Goal: Information Seeking & Learning: Learn about a topic

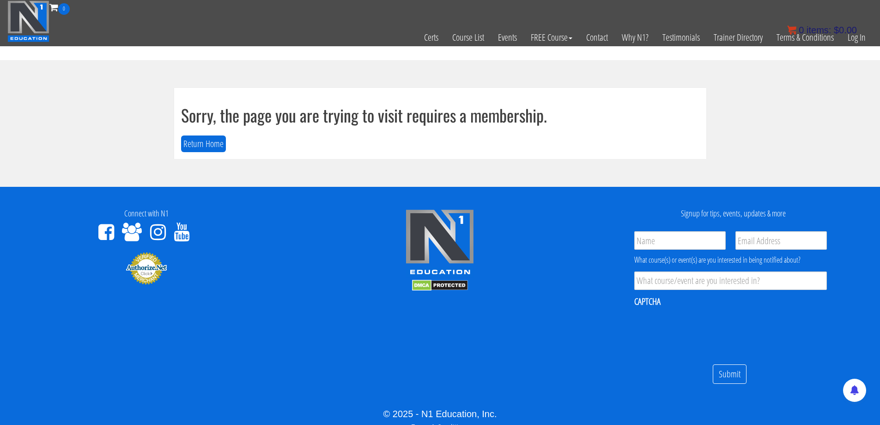
click at [854, 34] on bdi "$ 0.00" at bounding box center [845, 30] width 23 height 10
click at [858, 45] on link "Log In" at bounding box center [857, 37] width 32 height 45
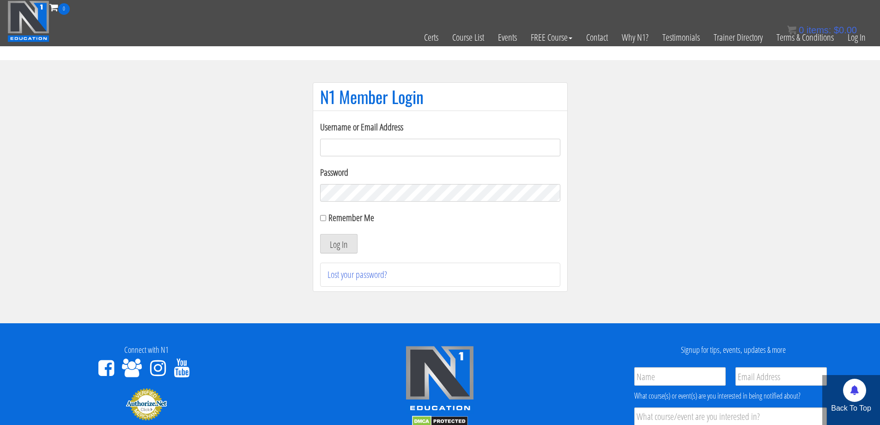
click at [447, 148] on input "Username or Email Address" at bounding box center [440, 148] width 240 height 18
type input "jimressos@gmail.com"
click at [342, 222] on label "Remember Me" at bounding box center [352, 217] width 46 height 12
click at [326, 221] on input "Remember Me" at bounding box center [323, 218] width 6 height 6
checkbox input "true"
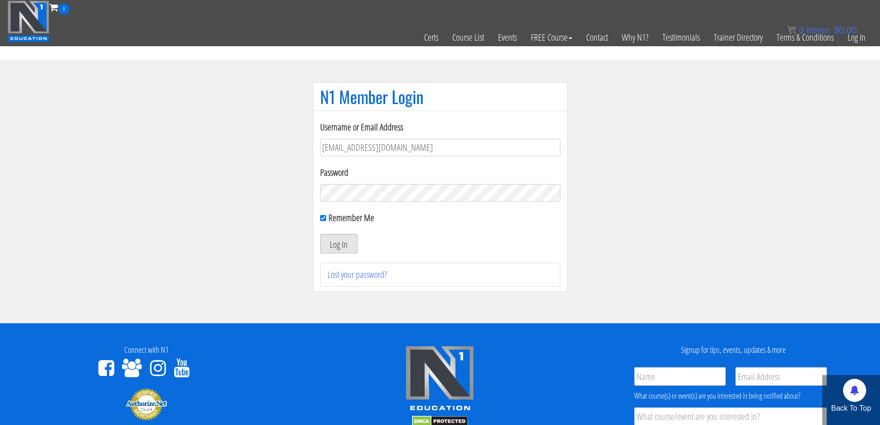
click at [342, 240] on button "Log In" at bounding box center [338, 243] width 37 height 19
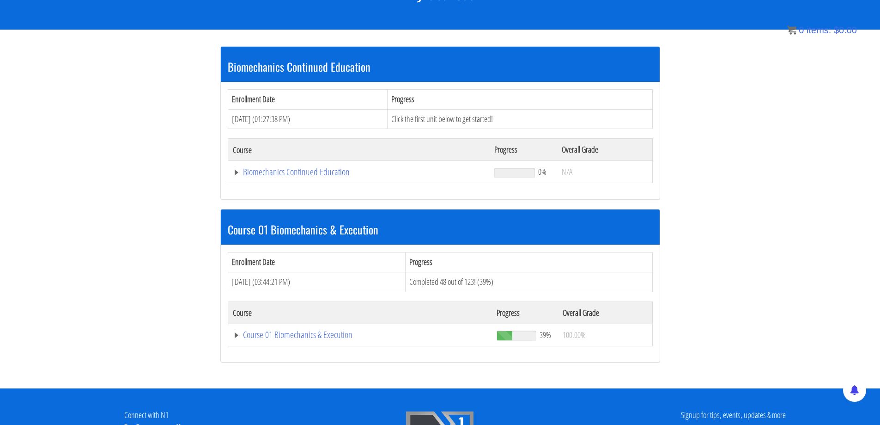
scroll to position [154, 0]
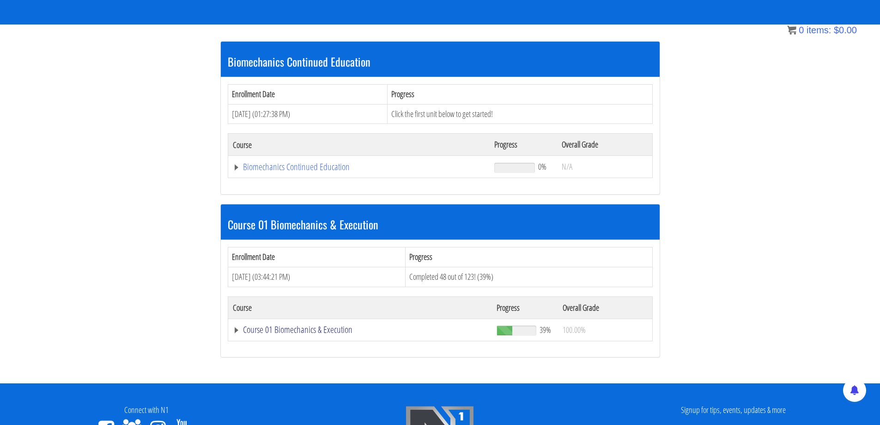
click at [293, 171] on link "Course 01 Biomechanics & Execution" at bounding box center [359, 166] width 253 height 9
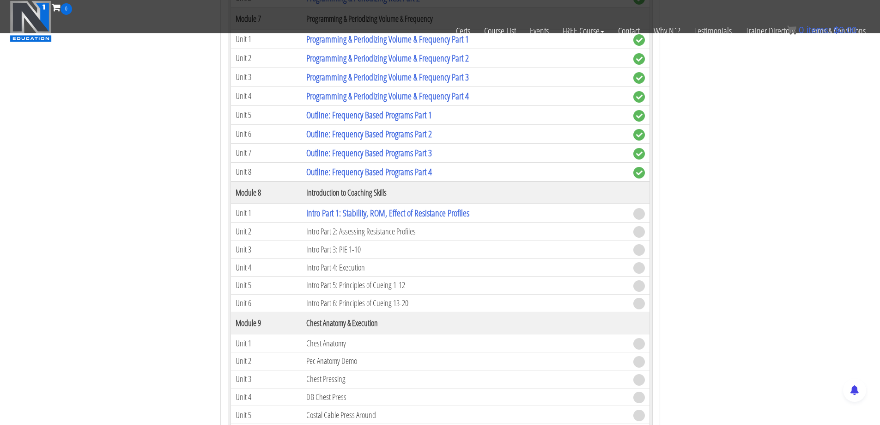
scroll to position [1309, 0]
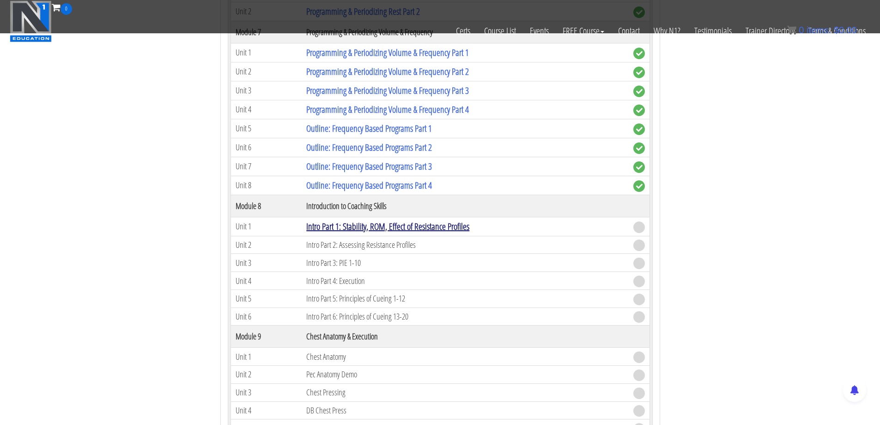
click at [412, 227] on link "Intro Part 1: Stability, ROM, Effect of Resistance Profiles" at bounding box center [387, 226] width 163 height 12
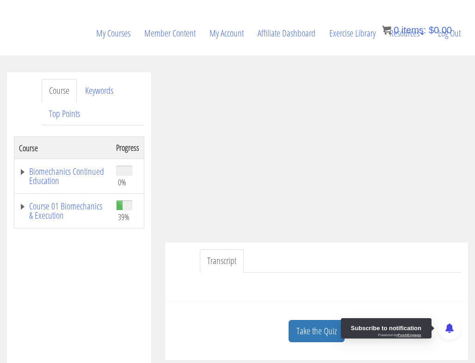
scroll to position [154, 0]
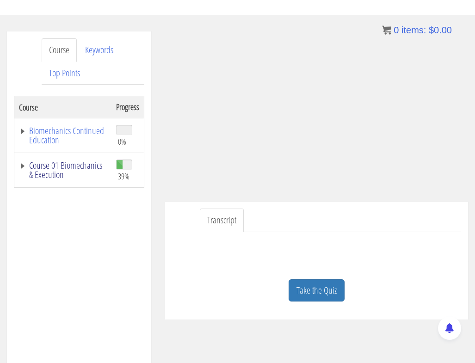
click at [63, 172] on link "Course 01 Biomechanics & Execution" at bounding box center [63, 170] width 88 height 18
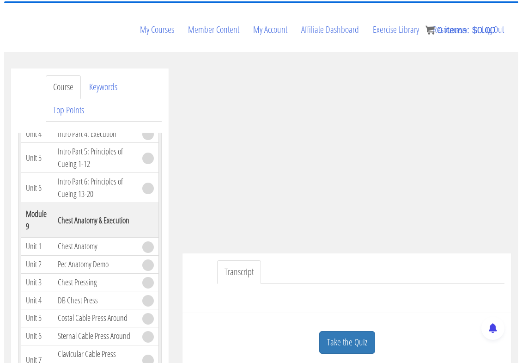
scroll to position [1744, 0]
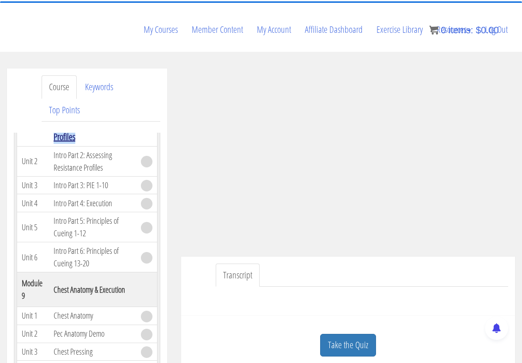
drag, startPoint x: 117, startPoint y: 156, endPoint x: 55, endPoint y: 126, distance: 69.0
click at [55, 126] on td "Intro Part 1: Stability, ROM, Effect of Resistance Profiles" at bounding box center [92, 122] width 87 height 47
copy link "Intro Part 1: Stability, ROM, Effect of Resistance Profiles"
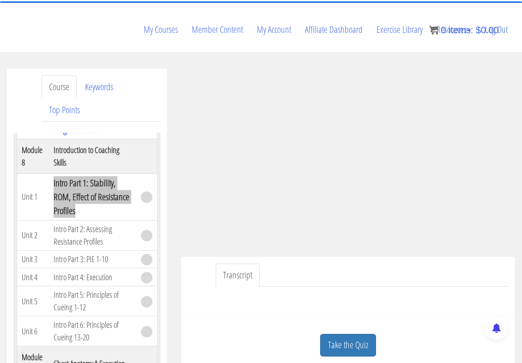
scroll to position [1667, 0]
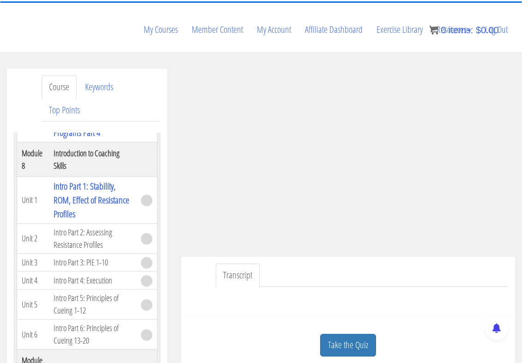
click at [91, 177] on th "Introduction to Coaching Skills" at bounding box center [92, 159] width 87 height 35
drag, startPoint x: 19, startPoint y: 170, endPoint x: 71, endPoint y: 185, distance: 53.4
click at [71, 177] on tr "Module 8 Introduction to Coaching Skills" at bounding box center [87, 159] width 140 height 35
copy tr "Module 8 Introduction to Coaching Skills"
click at [288, 263] on ul "Transcript" at bounding box center [362, 275] width 293 height 24
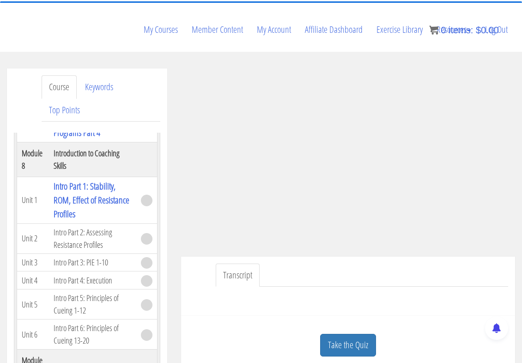
click at [344, 263] on ul "Transcript" at bounding box center [362, 275] width 293 height 24
click at [399, 263] on ul "Transcript" at bounding box center [362, 275] width 293 height 24
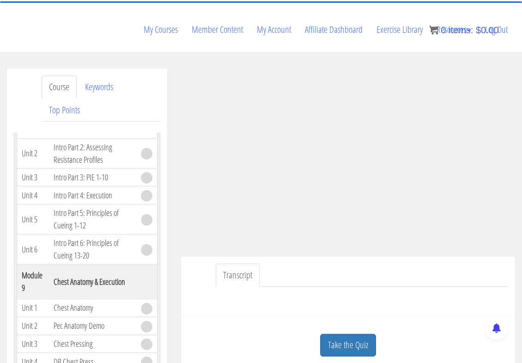
scroll to position [1744, 0]
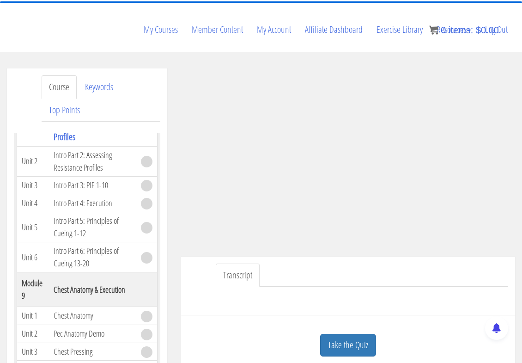
click at [351, 263] on ul "Transcript" at bounding box center [362, 275] width 293 height 24
click at [350, 263] on ul "Transcript" at bounding box center [362, 275] width 293 height 24
click at [366, 263] on ul "Transcript" at bounding box center [362, 275] width 293 height 24
click at [368, 263] on ul "Transcript" at bounding box center [362, 275] width 293 height 24
click at [369, 263] on ul "Transcript" at bounding box center [362, 275] width 293 height 24
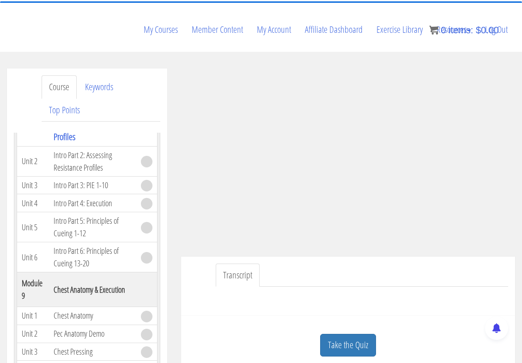
click at [369, 263] on ul "Transcript" at bounding box center [362, 275] width 293 height 24
click at [399, 263] on ul "Transcript" at bounding box center [362, 275] width 293 height 24
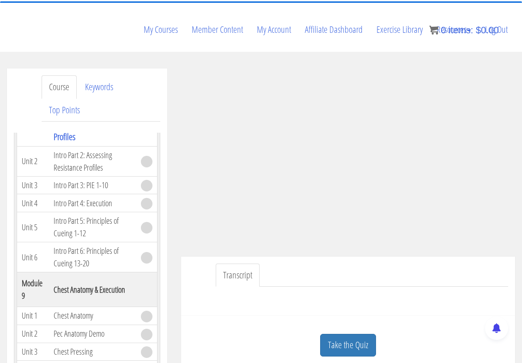
click at [399, 263] on ul "Transcript" at bounding box center [362, 275] width 293 height 24
click at [322, 263] on ul "Transcript" at bounding box center [362, 275] width 293 height 24
click at [372, 263] on ul "Transcript" at bounding box center [362, 275] width 293 height 24
click at [399, 263] on ul "Transcript" at bounding box center [362, 275] width 293 height 24
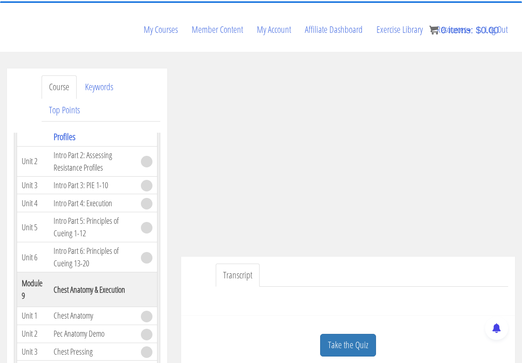
click at [354, 263] on ul "Transcript" at bounding box center [362, 275] width 293 height 24
click at [378, 263] on ul "Transcript" at bounding box center [362, 275] width 293 height 24
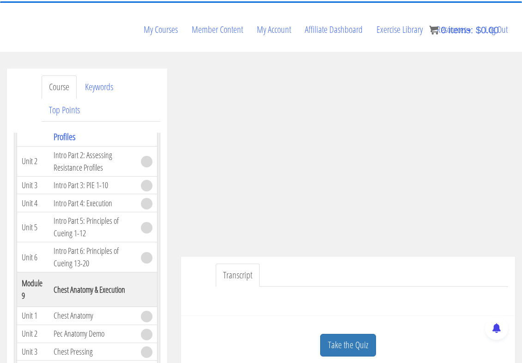
click at [298, 263] on ul "Transcript" at bounding box center [362, 275] width 293 height 24
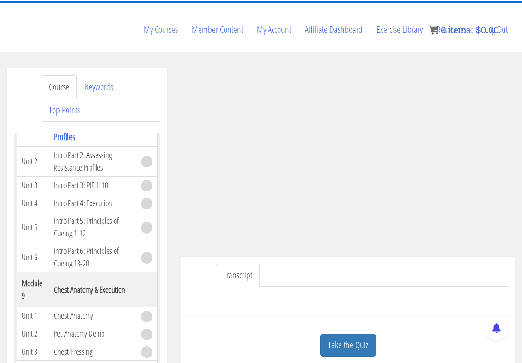
click at [298, 263] on ul "Transcript" at bounding box center [362, 275] width 293 height 24
click at [399, 263] on ul "Transcript" at bounding box center [362, 275] width 293 height 24
click at [360, 263] on ul "Transcript" at bounding box center [362, 275] width 293 height 24
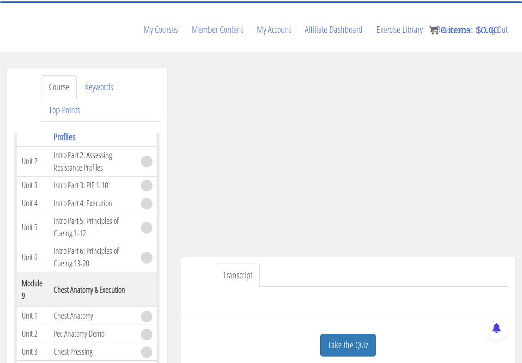
click at [360, 263] on ul "Transcript" at bounding box center [362, 275] width 293 height 24
click at [357, 315] on link "Take the Quiz" at bounding box center [348, 345] width 56 height 23
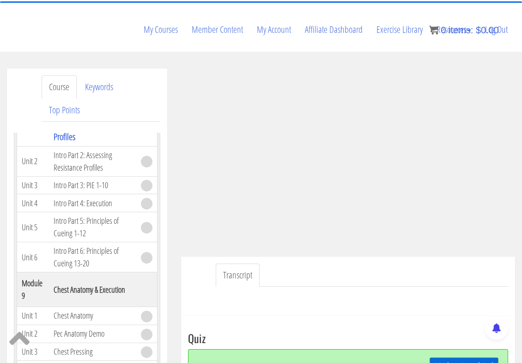
scroll to position [167, 0]
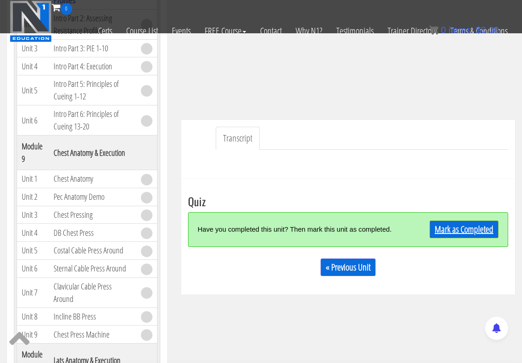
click at [399, 220] on link "Mark as Completed" at bounding box center [464, 229] width 69 height 18
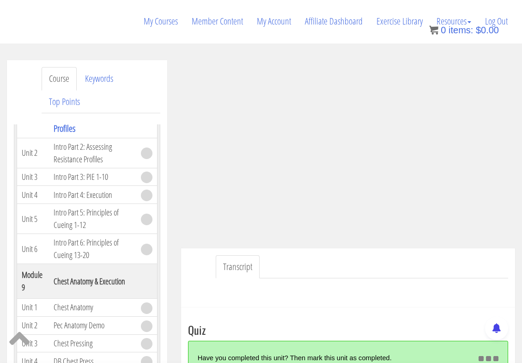
scroll to position [105, 0]
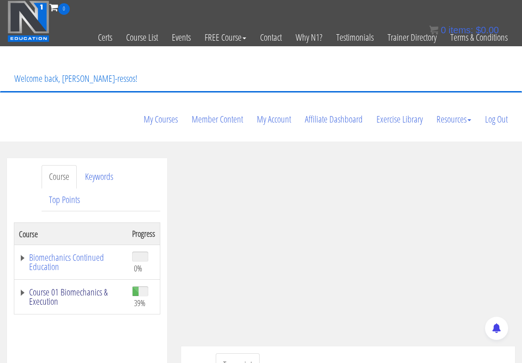
click at [99, 287] on link "Course 01 Biomechanics & Execution" at bounding box center [71, 296] width 104 height 18
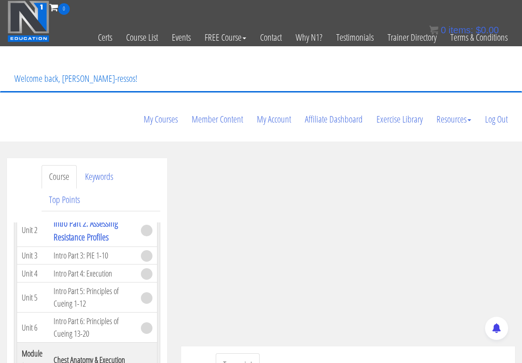
scroll to position [1771, 0]
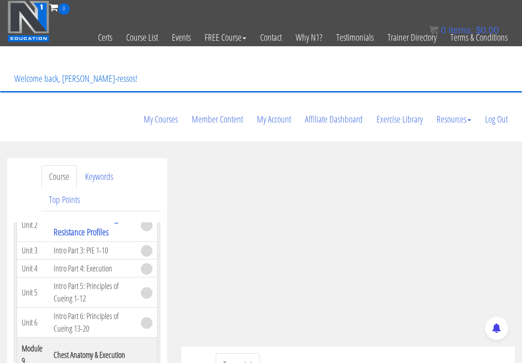
click at [320, 353] on ul "Transcript" at bounding box center [362, 365] width 293 height 24
drag, startPoint x: 115, startPoint y: 249, endPoint x: 54, endPoint y: 238, distance: 62.1
click at [54, 238] on td "Intro Part 2: Assessing Resistance Profiles" at bounding box center [92, 224] width 87 height 33
copy link "Intro Part 2: Assessing Resistance Profiles"
click at [46, 208] on td "Unit 1" at bounding box center [33, 185] width 32 height 47
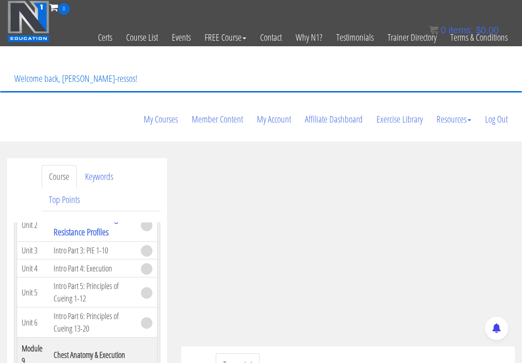
click at [366, 353] on ul "Transcript" at bounding box center [362, 365] width 293 height 24
click at [358, 353] on ul "Transcript" at bounding box center [362, 365] width 293 height 24
click at [352, 353] on ul "Transcript" at bounding box center [362, 365] width 293 height 24
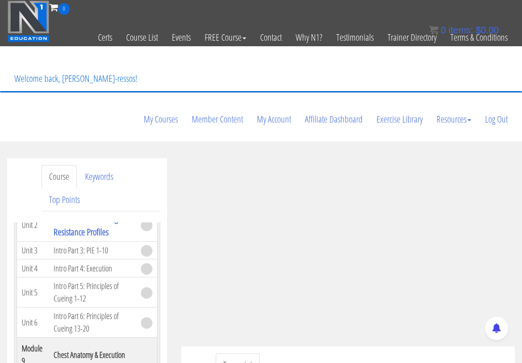
click at [352, 353] on ul "Transcript" at bounding box center [362, 365] width 293 height 24
click at [298, 353] on ul "Transcript" at bounding box center [362, 365] width 293 height 24
click at [323, 353] on ul "Transcript" at bounding box center [362, 365] width 293 height 24
click at [330, 353] on ul "Transcript" at bounding box center [362, 365] width 293 height 24
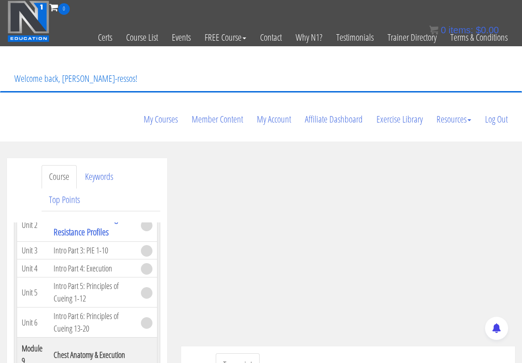
click at [374, 353] on ul "Transcript" at bounding box center [362, 365] width 293 height 24
click at [375, 353] on ul "Transcript" at bounding box center [362, 365] width 293 height 24
click at [373, 353] on ul "Transcript" at bounding box center [362, 365] width 293 height 24
click at [242, 353] on link "Transcript" at bounding box center [238, 365] width 44 height 24
click at [277, 353] on ul "Transcript" at bounding box center [362, 365] width 293 height 24
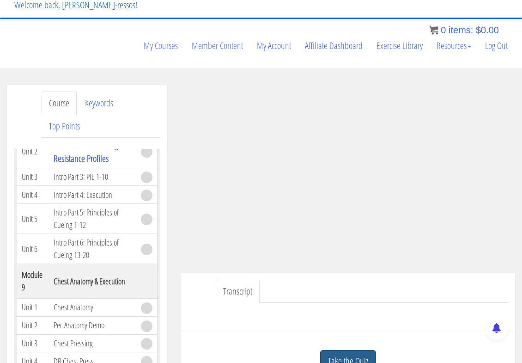
scroll to position [77, 0]
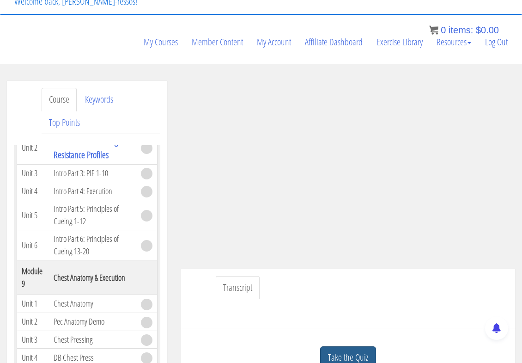
click at [342, 346] on link "Take the Quiz" at bounding box center [348, 357] width 56 height 23
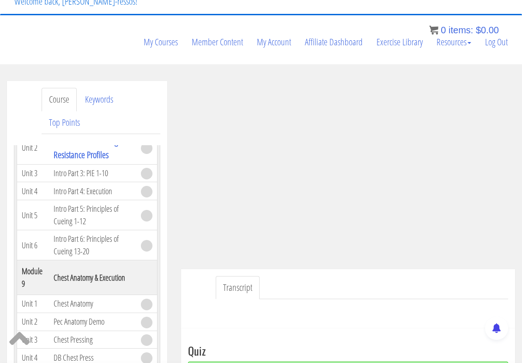
click at [304, 276] on ul "Transcript" at bounding box center [362, 288] width 293 height 24
click at [302, 276] on ul "Transcript" at bounding box center [362, 288] width 293 height 24
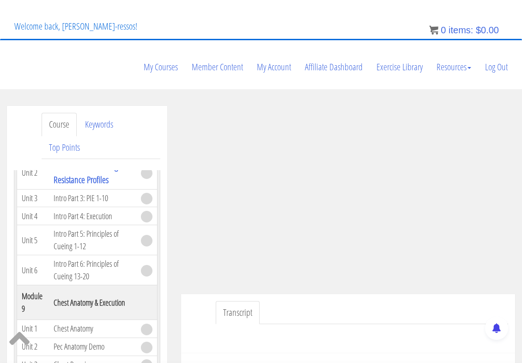
scroll to position [0, 0]
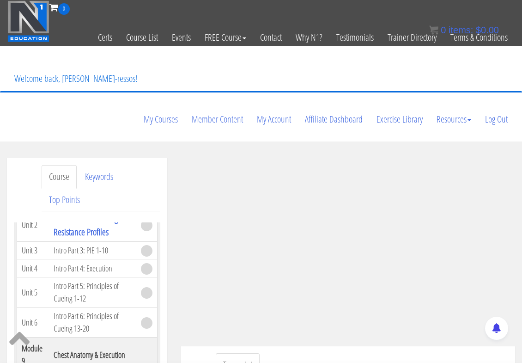
click at [315, 353] on ul "Transcript" at bounding box center [362, 365] width 293 height 24
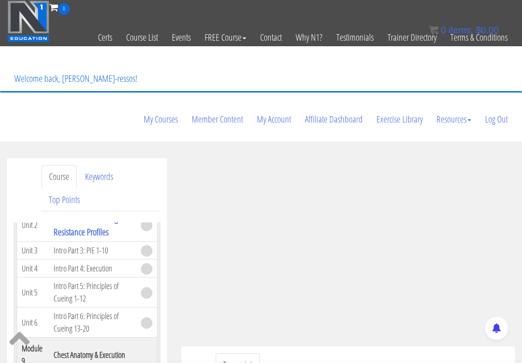
click at [315, 353] on ul "Transcript" at bounding box center [362, 365] width 293 height 24
click at [318, 353] on ul "Transcript" at bounding box center [362, 365] width 293 height 24
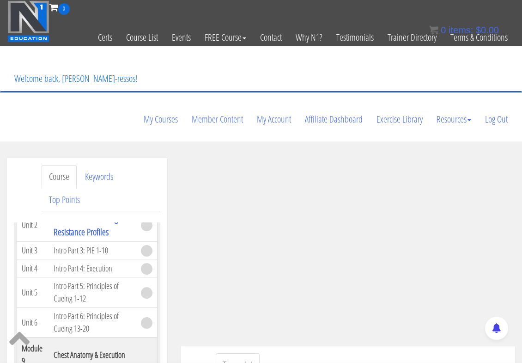
click at [318, 353] on ul "Transcript" at bounding box center [362, 365] width 293 height 24
click at [333, 353] on ul "Transcript" at bounding box center [362, 365] width 293 height 24
click at [334, 353] on ul "Transcript" at bounding box center [362, 365] width 293 height 24
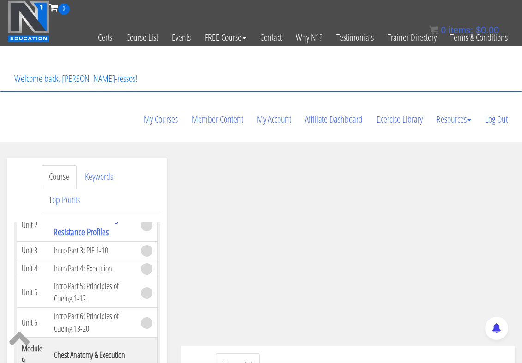
click at [334, 353] on ul "Transcript" at bounding box center [362, 365] width 293 height 24
click at [355, 353] on ul "Transcript" at bounding box center [362, 365] width 293 height 24
click at [394, 353] on ul "Transcript" at bounding box center [362, 365] width 293 height 24
click at [445, 353] on ul "Transcript" at bounding box center [362, 365] width 293 height 24
click at [292, 353] on ul "Transcript" at bounding box center [362, 365] width 293 height 24
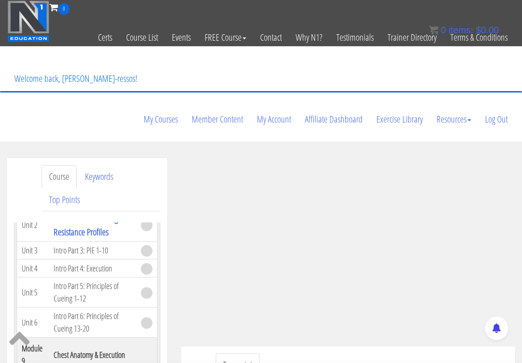
click at [292, 353] on ul "Transcript" at bounding box center [362, 365] width 293 height 24
click at [295, 353] on ul "Transcript" at bounding box center [362, 365] width 293 height 24
click at [281, 353] on ul "Transcript" at bounding box center [362, 365] width 293 height 24
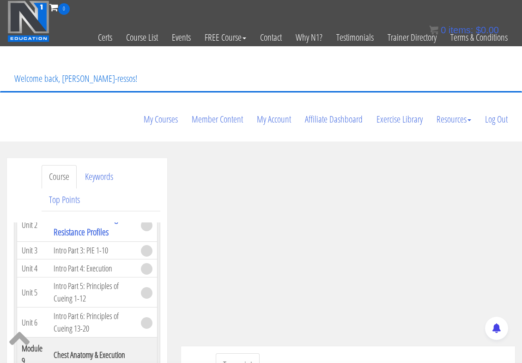
click at [281, 353] on ul "Transcript" at bounding box center [362, 365] width 293 height 24
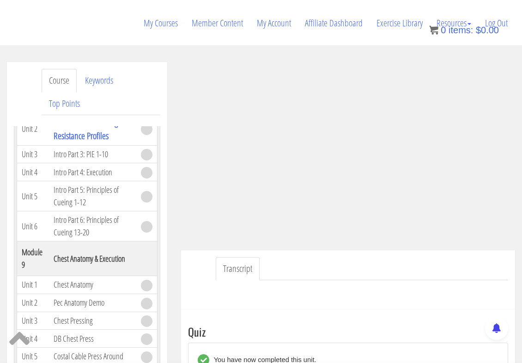
scroll to position [154, 0]
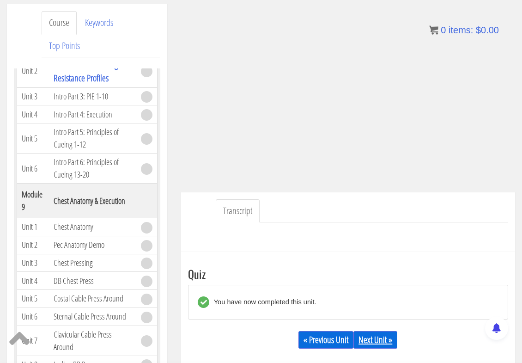
click at [372, 331] on link "Next Unit »" at bounding box center [376, 340] width 44 height 18
